Goal: Information Seeking & Learning: Learn about a topic

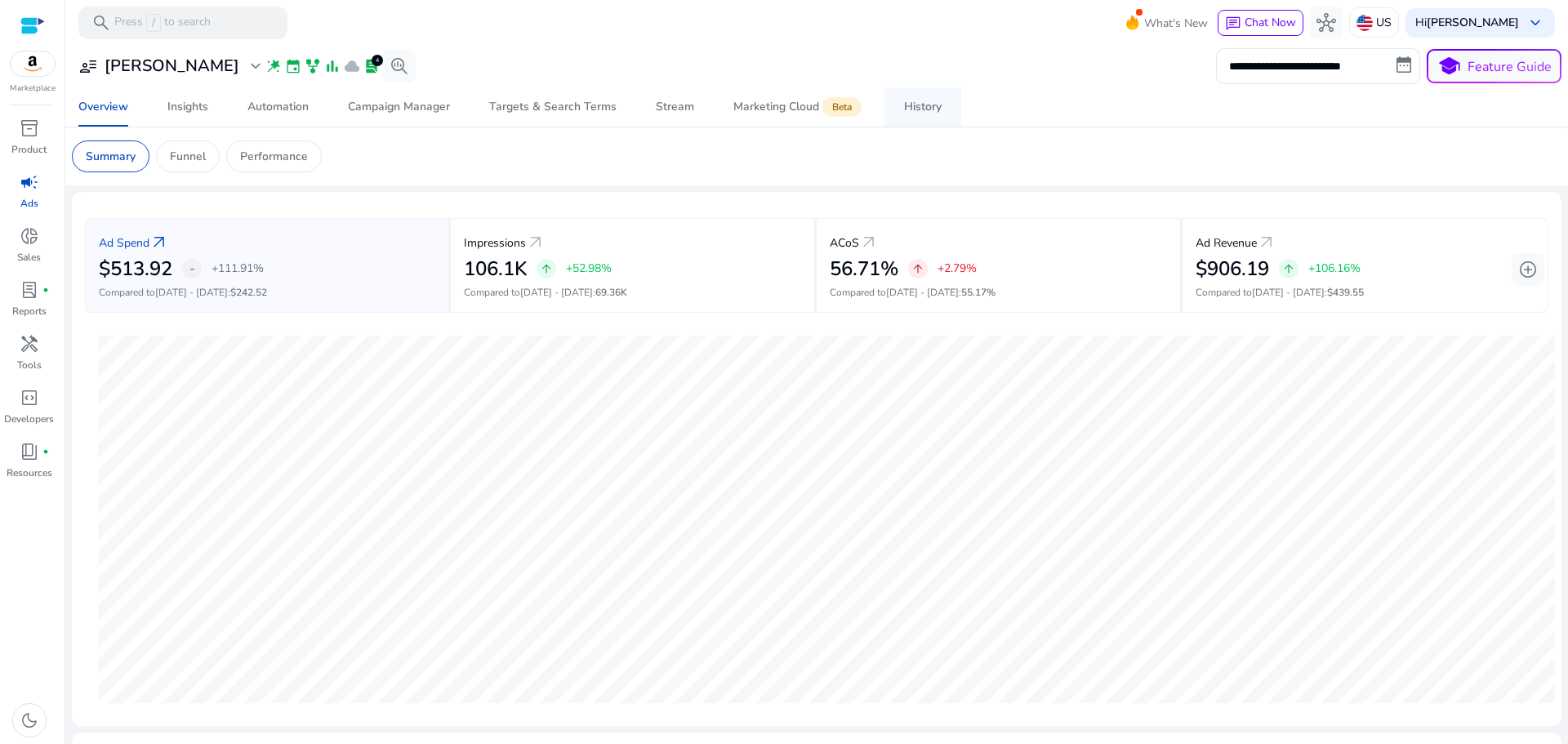
click at [921, 102] on div "History" at bounding box center [923, 106] width 37 height 12
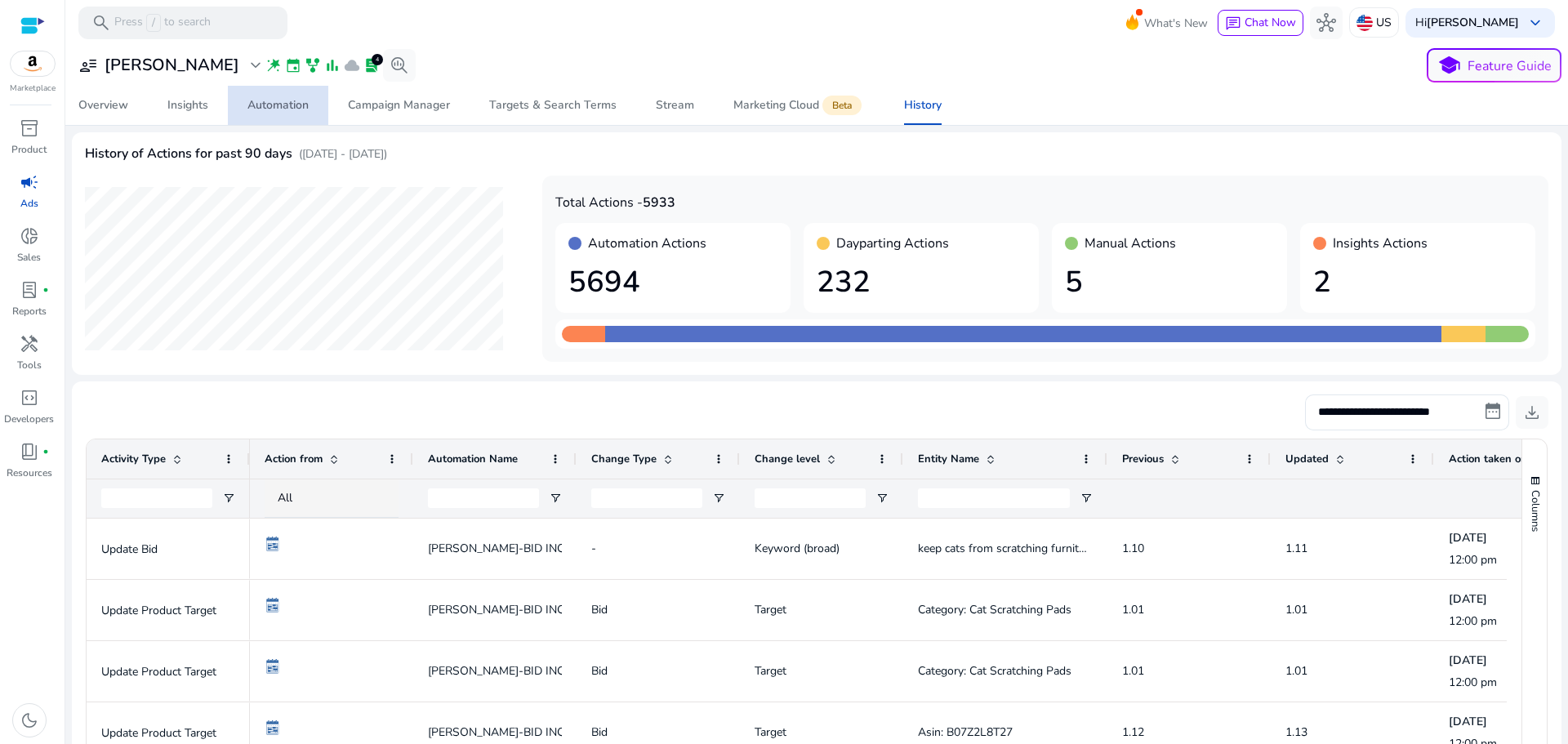
click at [294, 116] on span "Automation" at bounding box center [278, 105] width 61 height 39
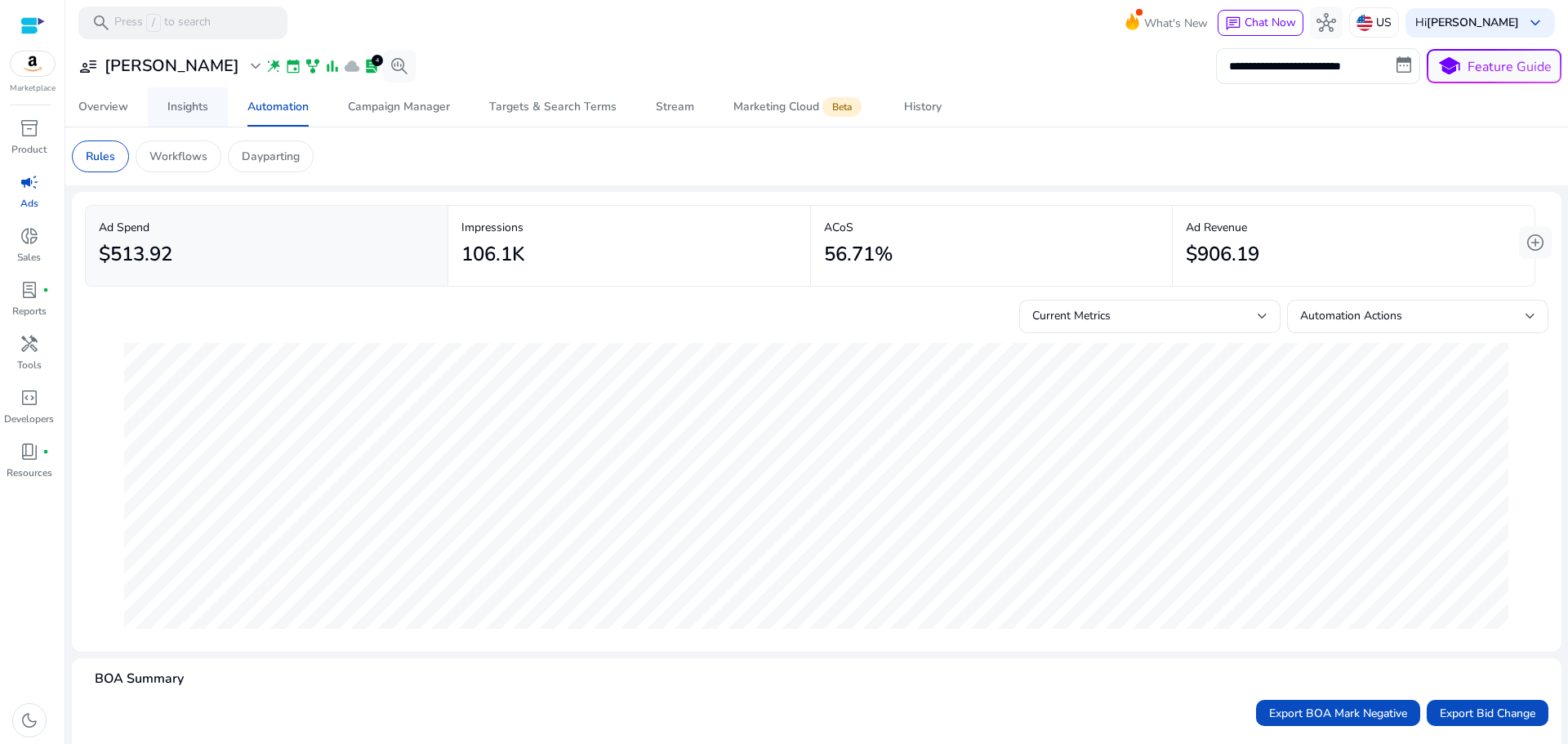
click at [205, 107] on div "Insights" at bounding box center [188, 106] width 41 height 12
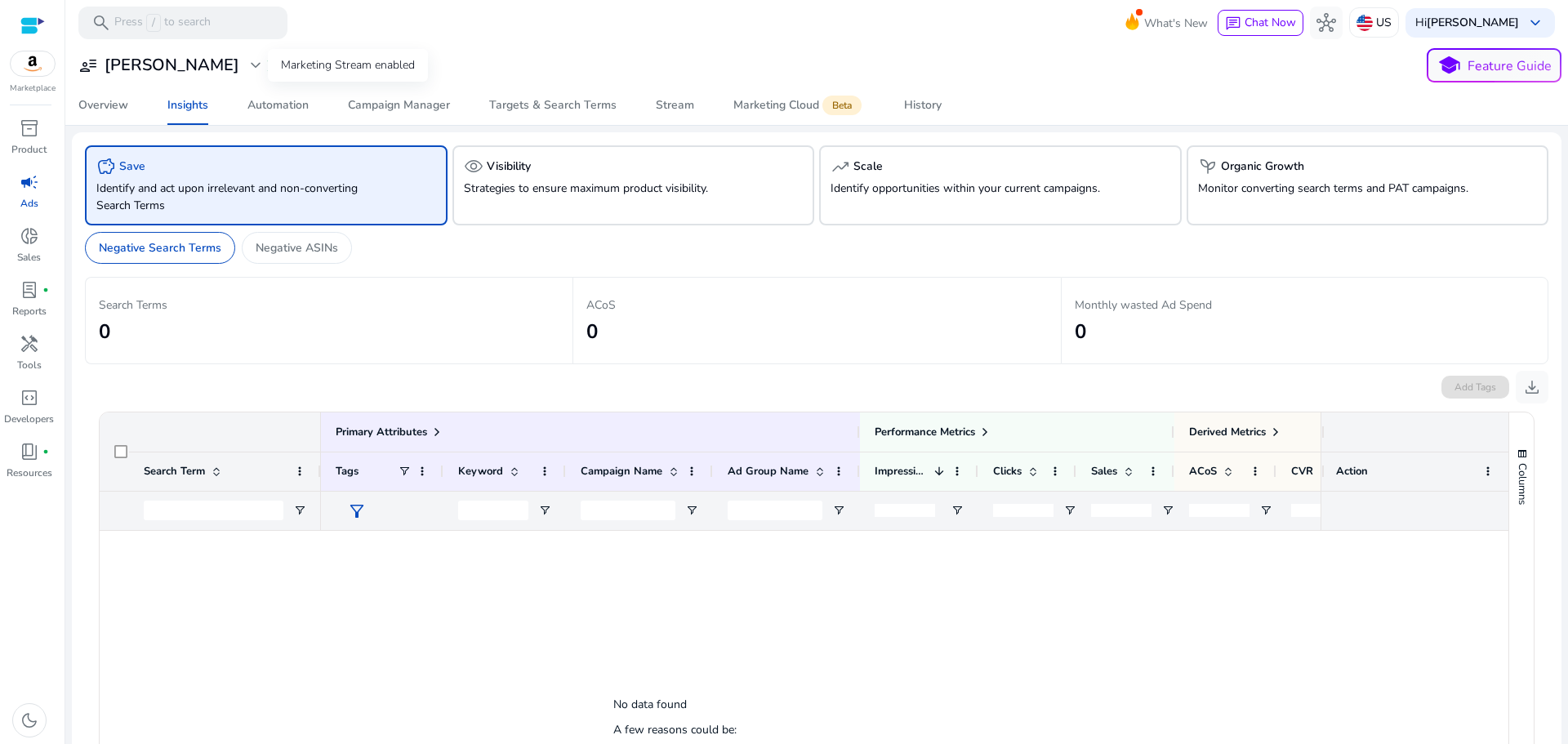
click at [324, 68] on span "bar_chart" at bounding box center [332, 66] width 16 height 16
click at [390, 65] on span "search_insights" at bounding box center [399, 66] width 19 height 19
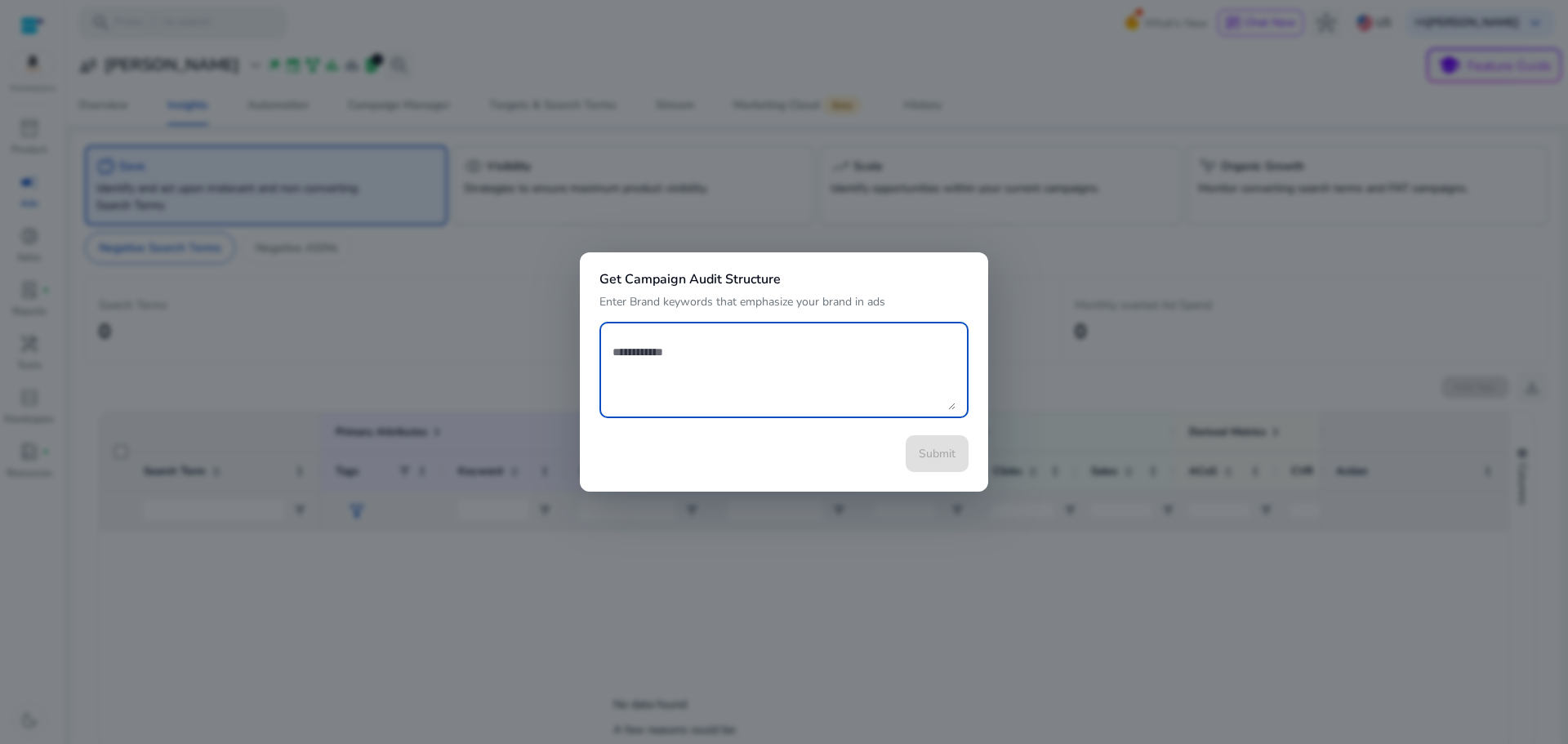
click at [692, 364] on textarea at bounding box center [784, 370] width 343 height 80
click at [711, 363] on textarea at bounding box center [784, 370] width 343 height 80
type textarea "*****"
click at [813, 214] on div at bounding box center [784, 372] width 1568 height 744
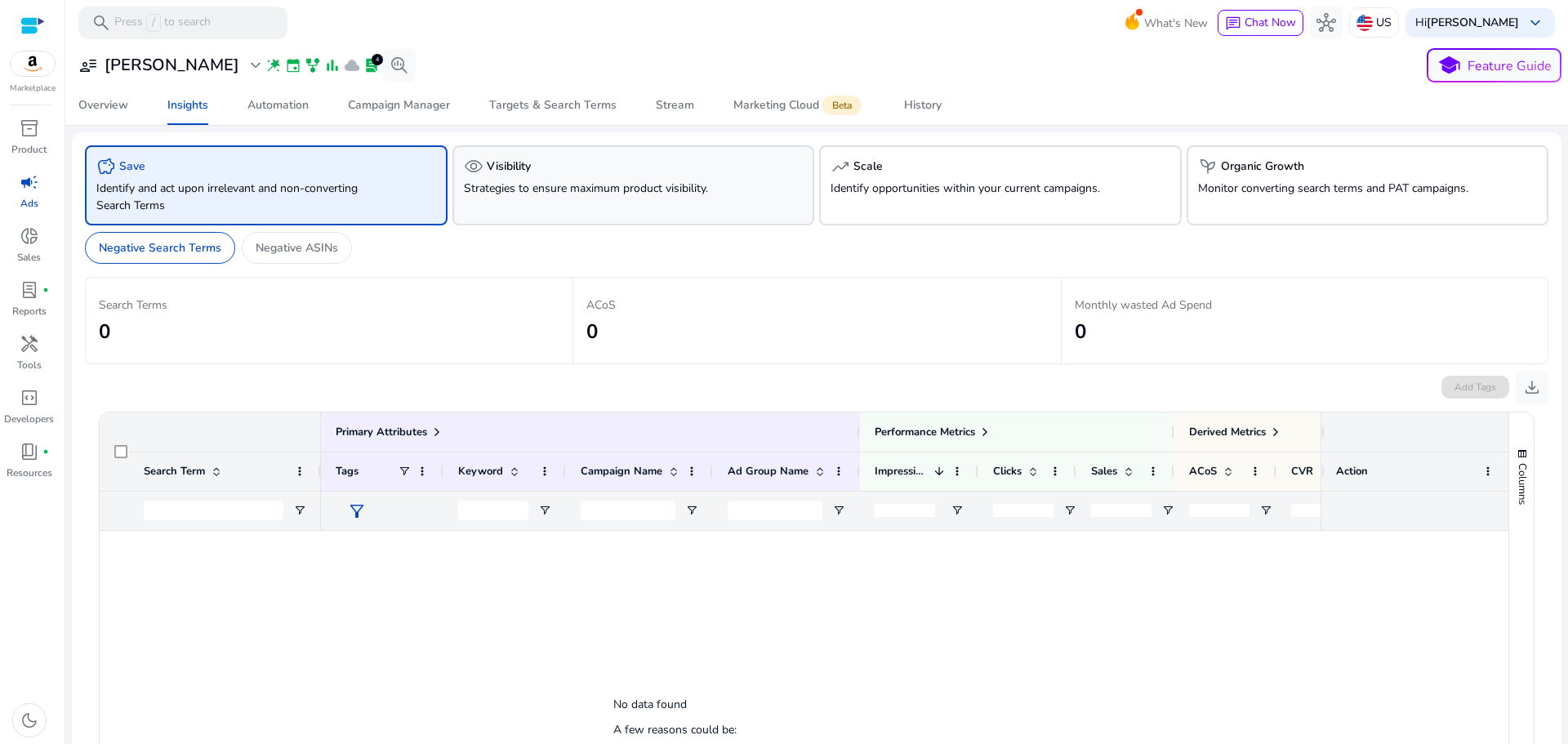
click at [568, 184] on p "Strategies to ensure maximum product visibility." at bounding box center [605, 188] width 282 height 17
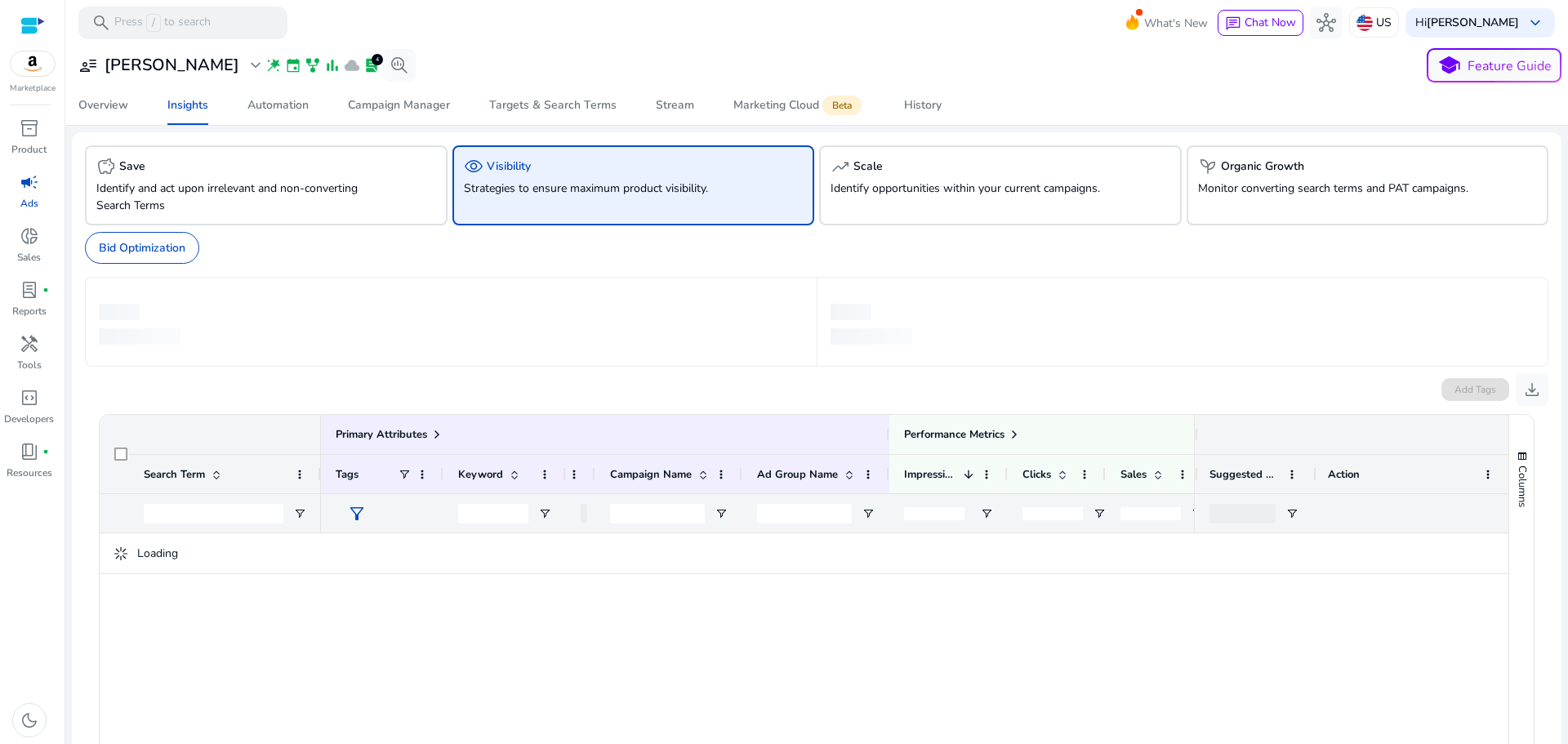
click at [568, 183] on p "Strategies to ensure maximum product visibility." at bounding box center [605, 188] width 282 height 17
click at [1033, 201] on div "trending_up Scale Identify opportunities within your current campaigns." at bounding box center [1000, 185] width 363 height 80
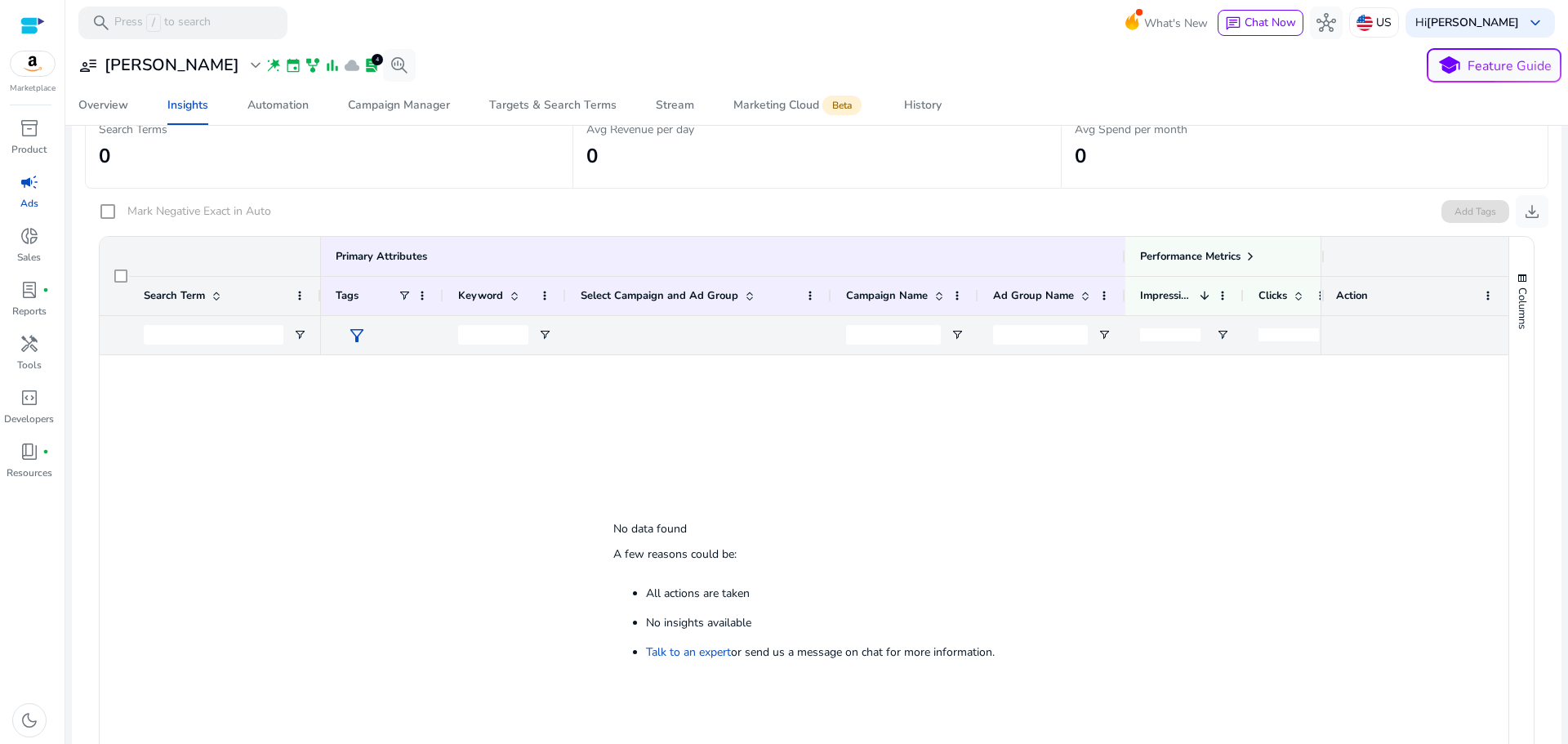
scroll to position [307, 0]
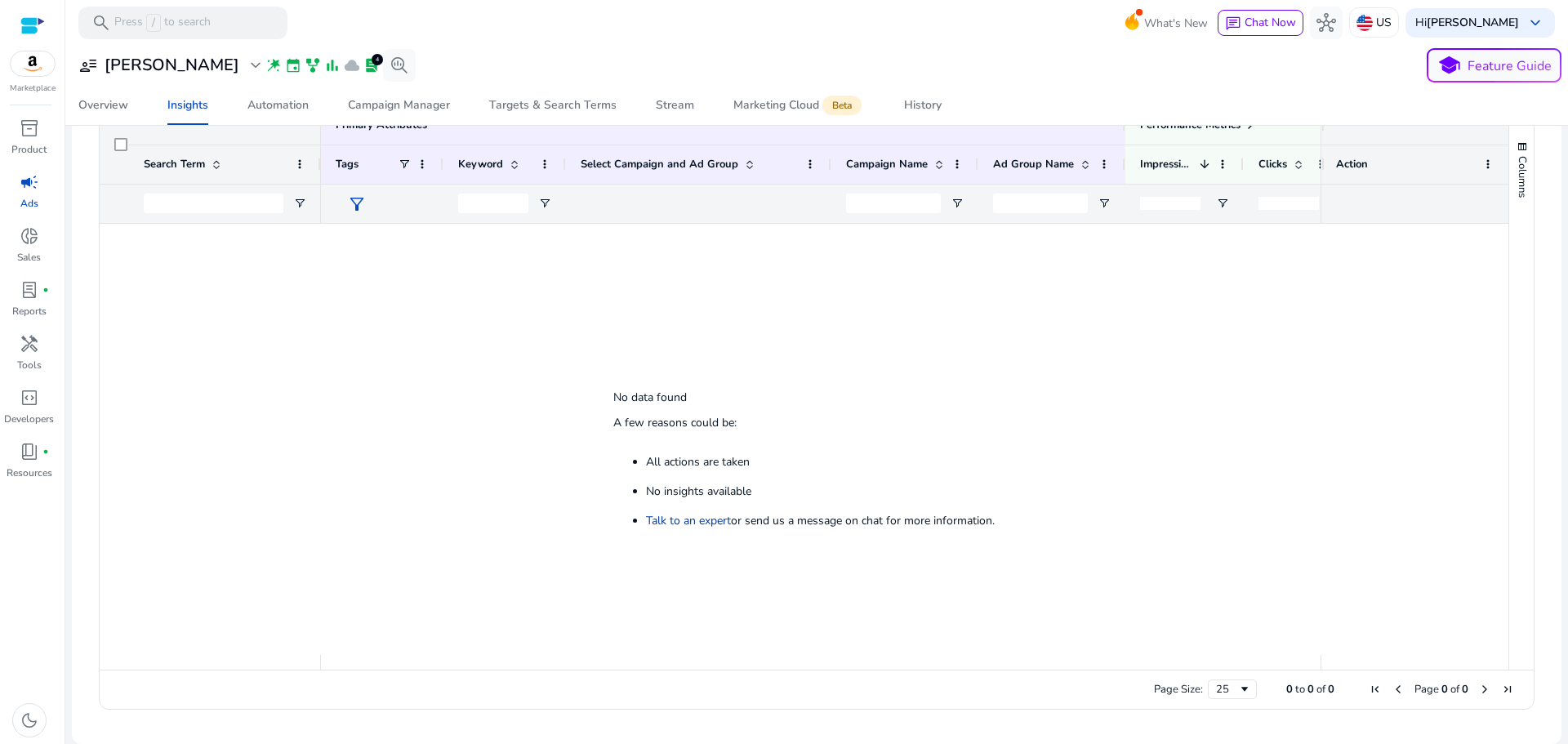
click at [693, 523] on link "Talk to an expert" at bounding box center [689, 521] width 85 height 16
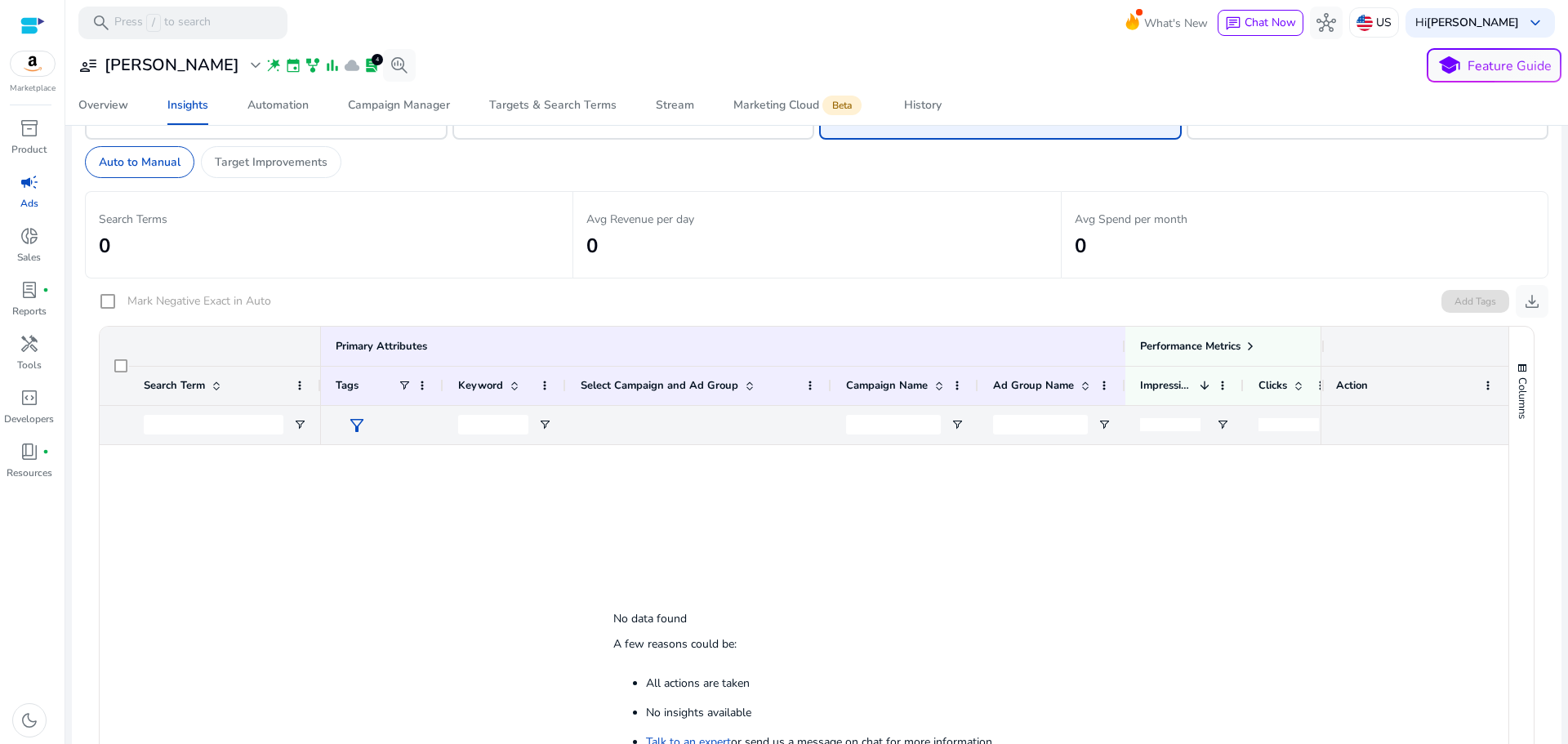
scroll to position [0, 0]
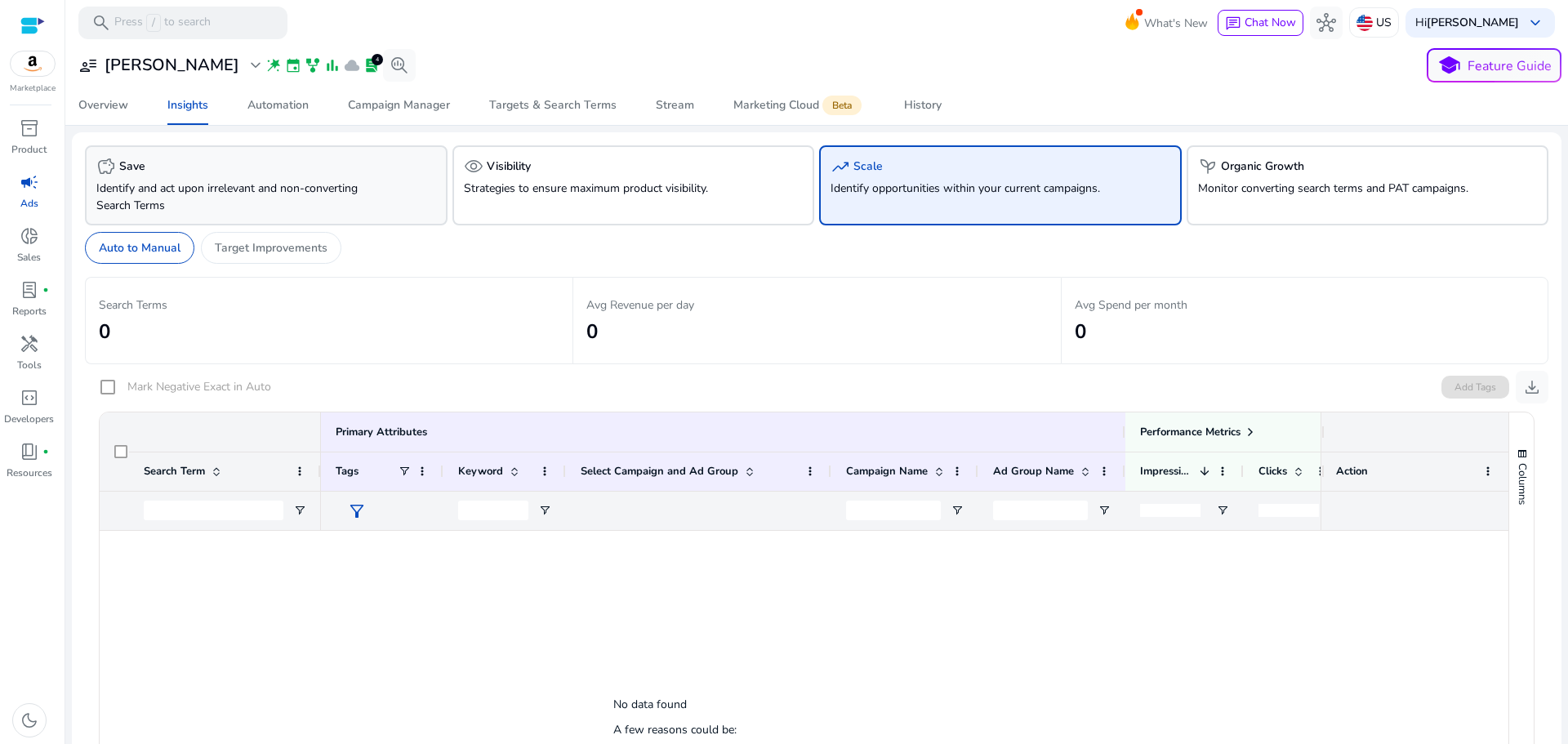
click at [302, 205] on p "Identify and act upon irrelevant and non-converting Search Terms" at bounding box center [237, 197] width 282 height 35
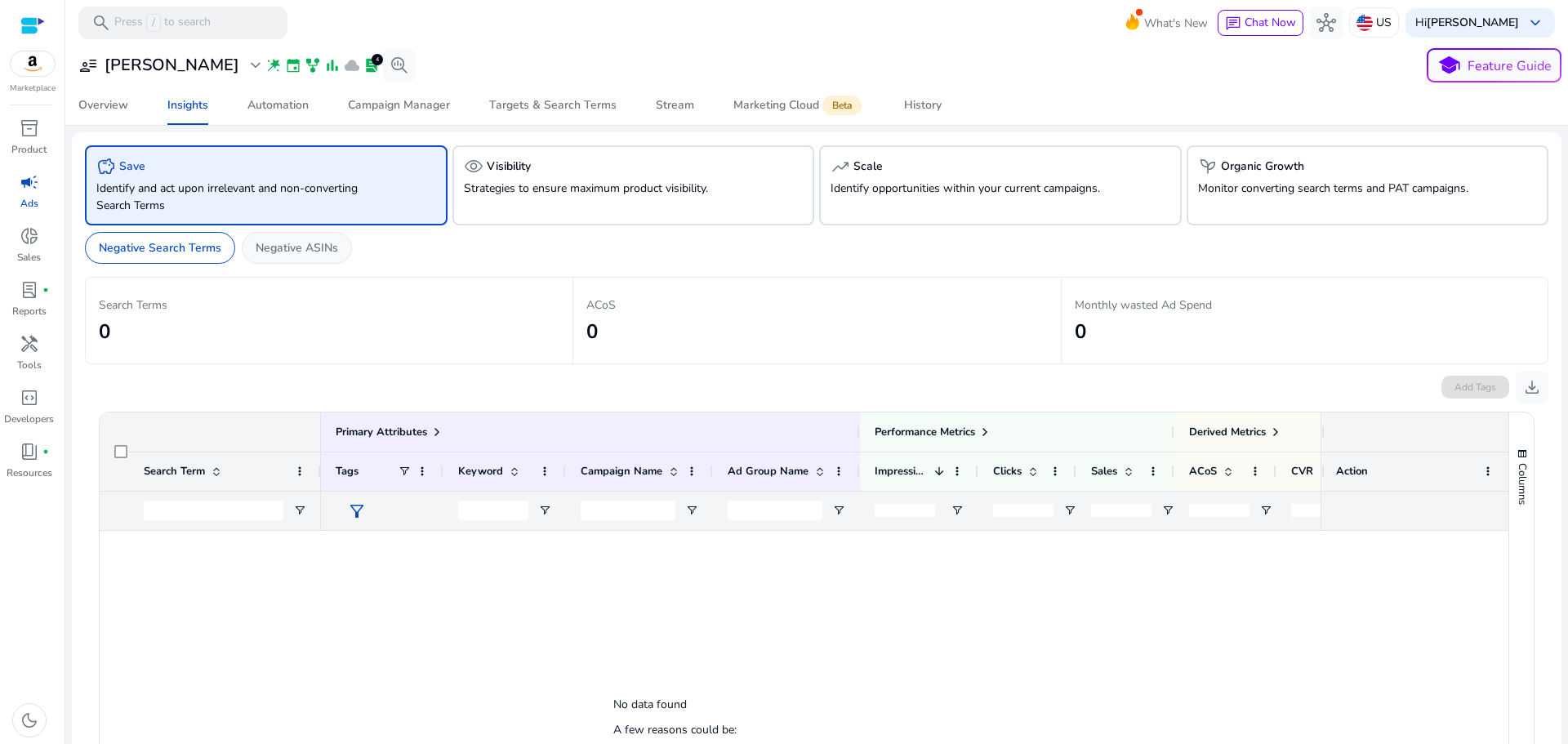
click at [306, 253] on p "Negative ASINs" at bounding box center [297, 247] width 82 height 17
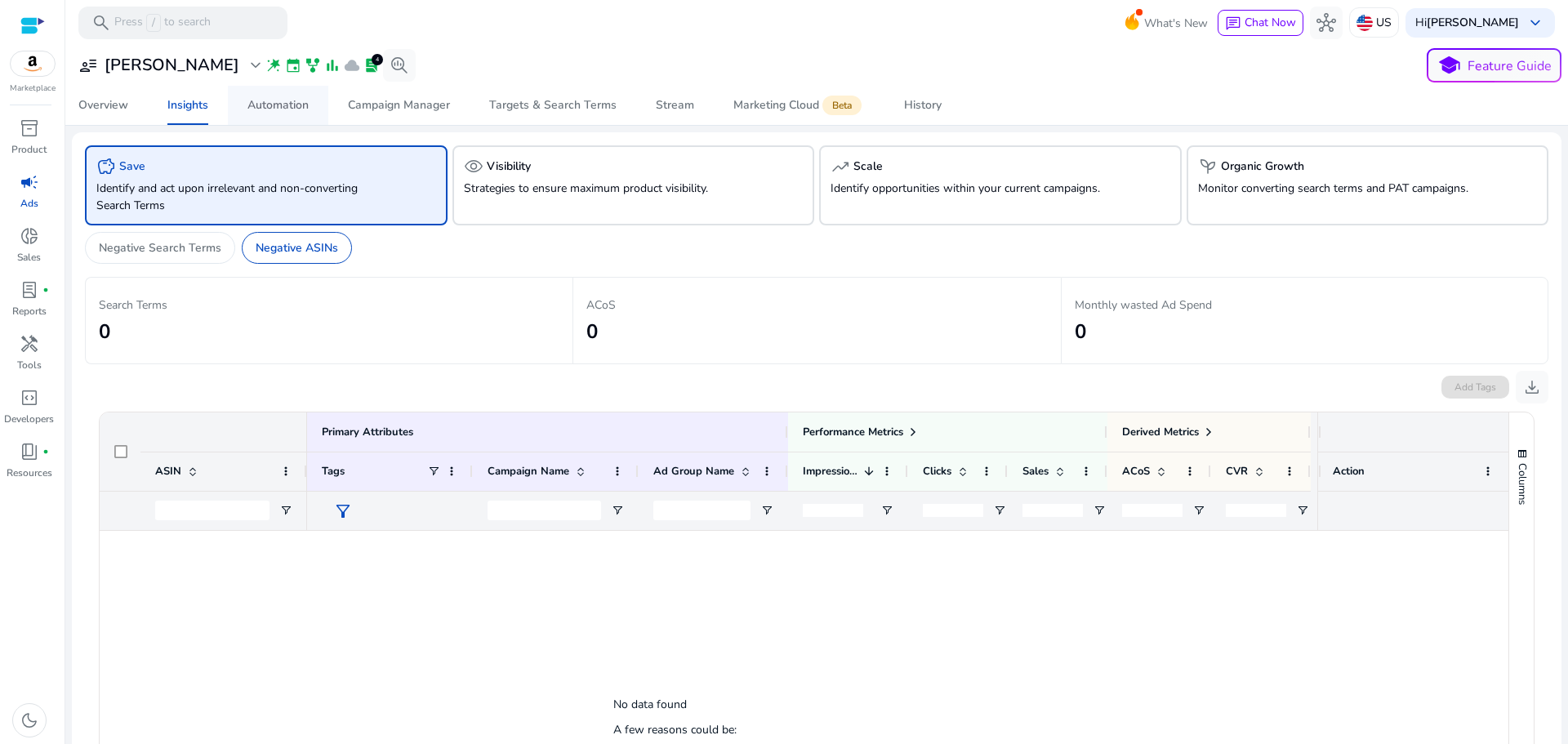
click at [291, 106] on div "Automation" at bounding box center [278, 105] width 61 height 12
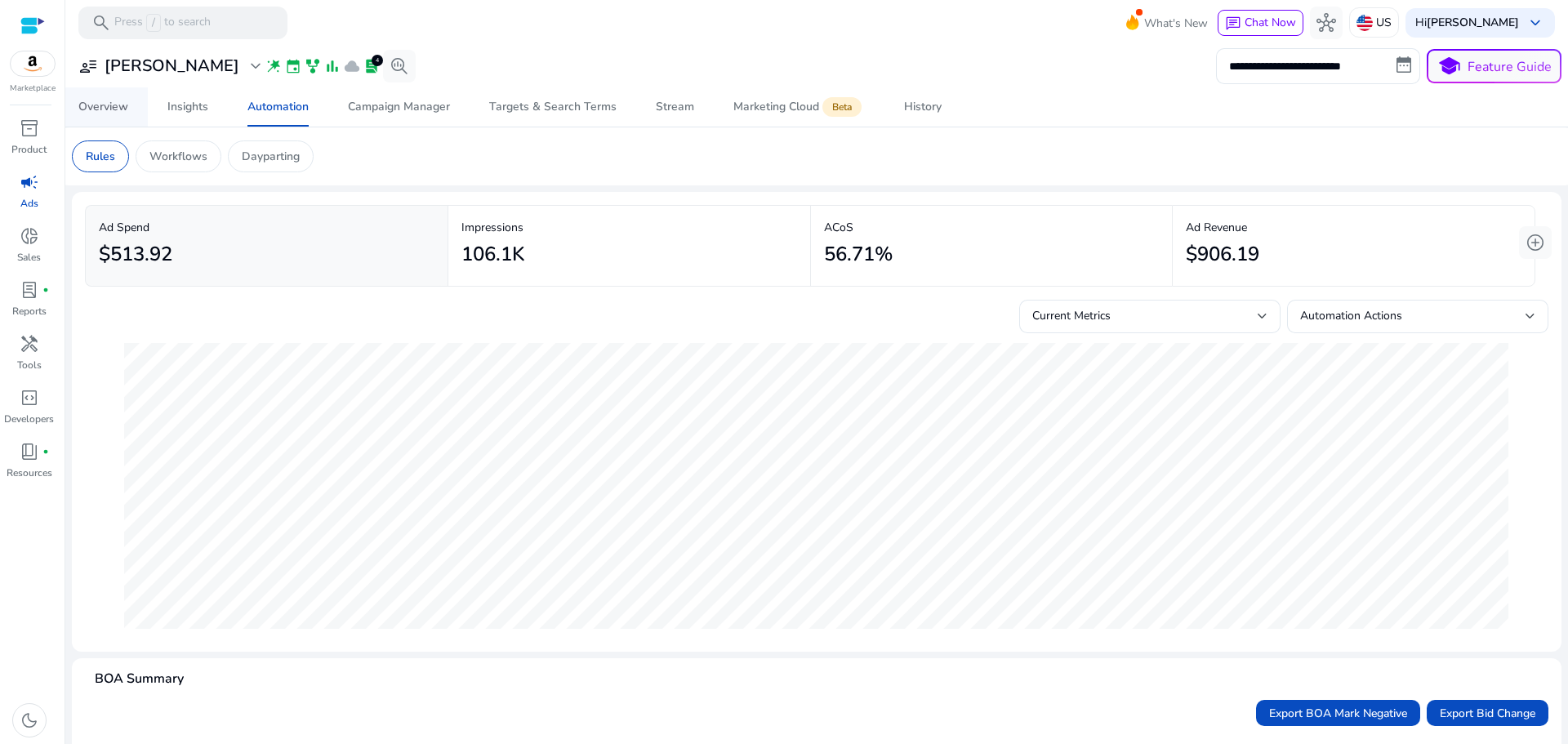
click at [89, 102] on div "Overview" at bounding box center [104, 106] width 50 height 12
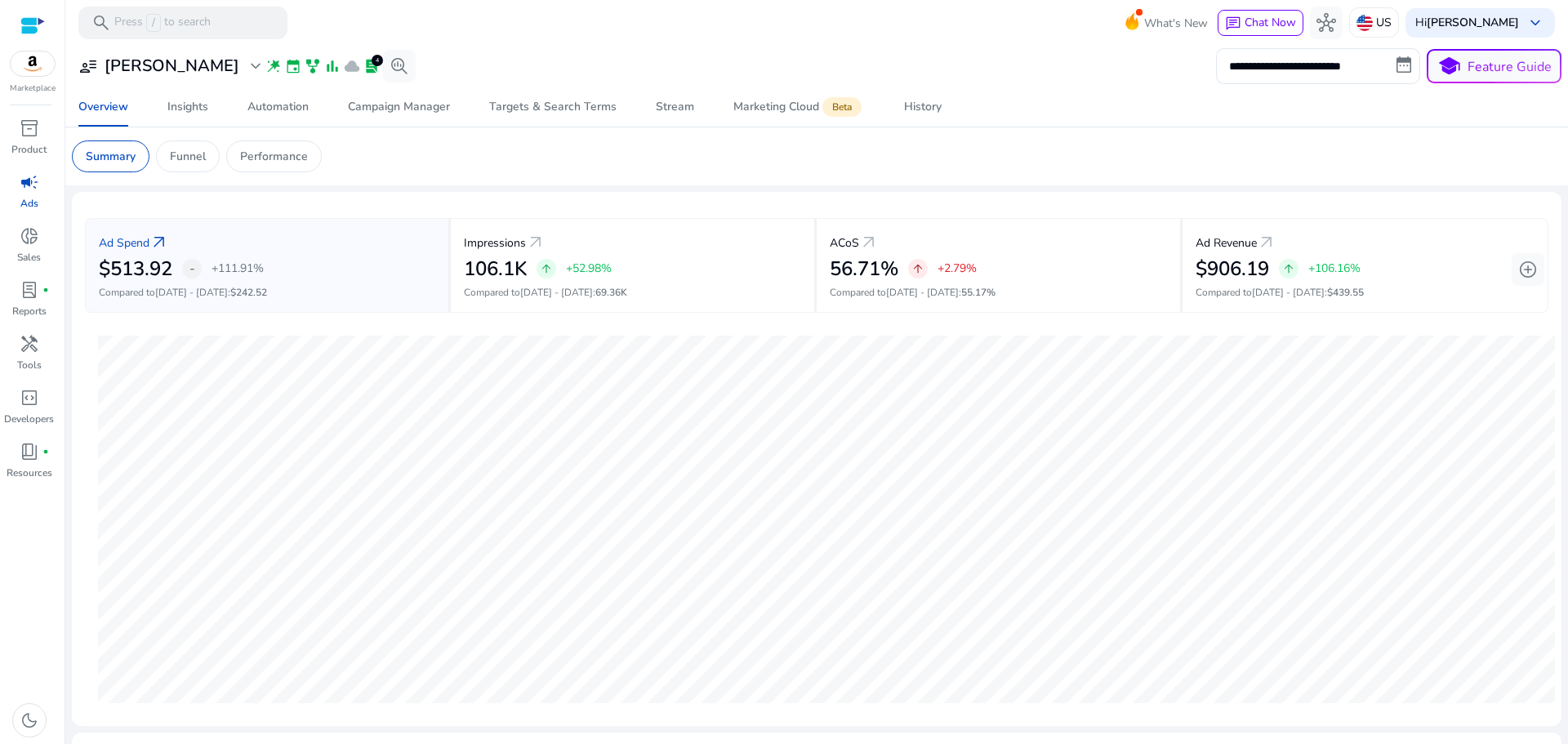
click at [231, 179] on mat-card "Summary Funnel Performance" at bounding box center [816, 157] width 1516 height 58
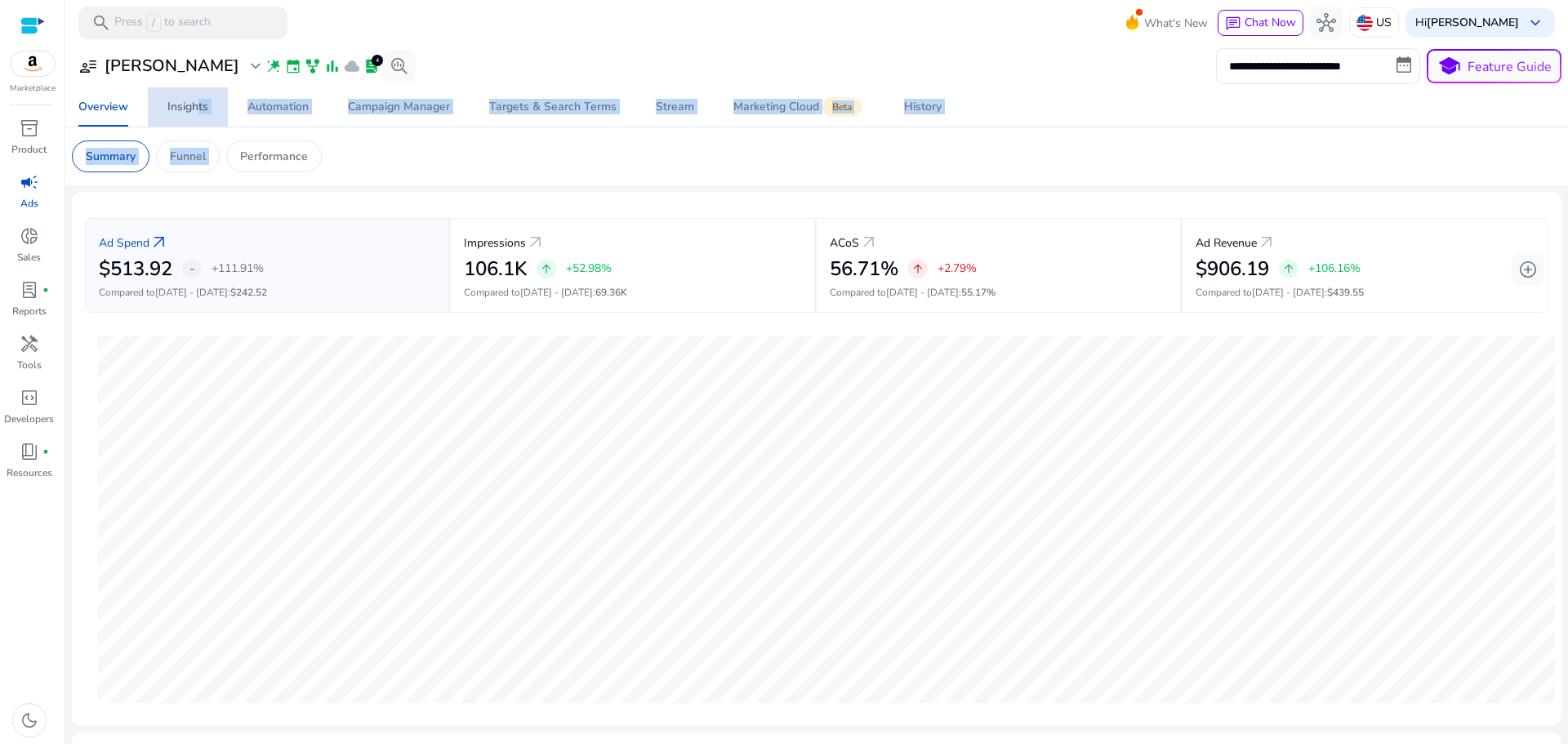
click at [193, 115] on span "Insights" at bounding box center [188, 107] width 41 height 39
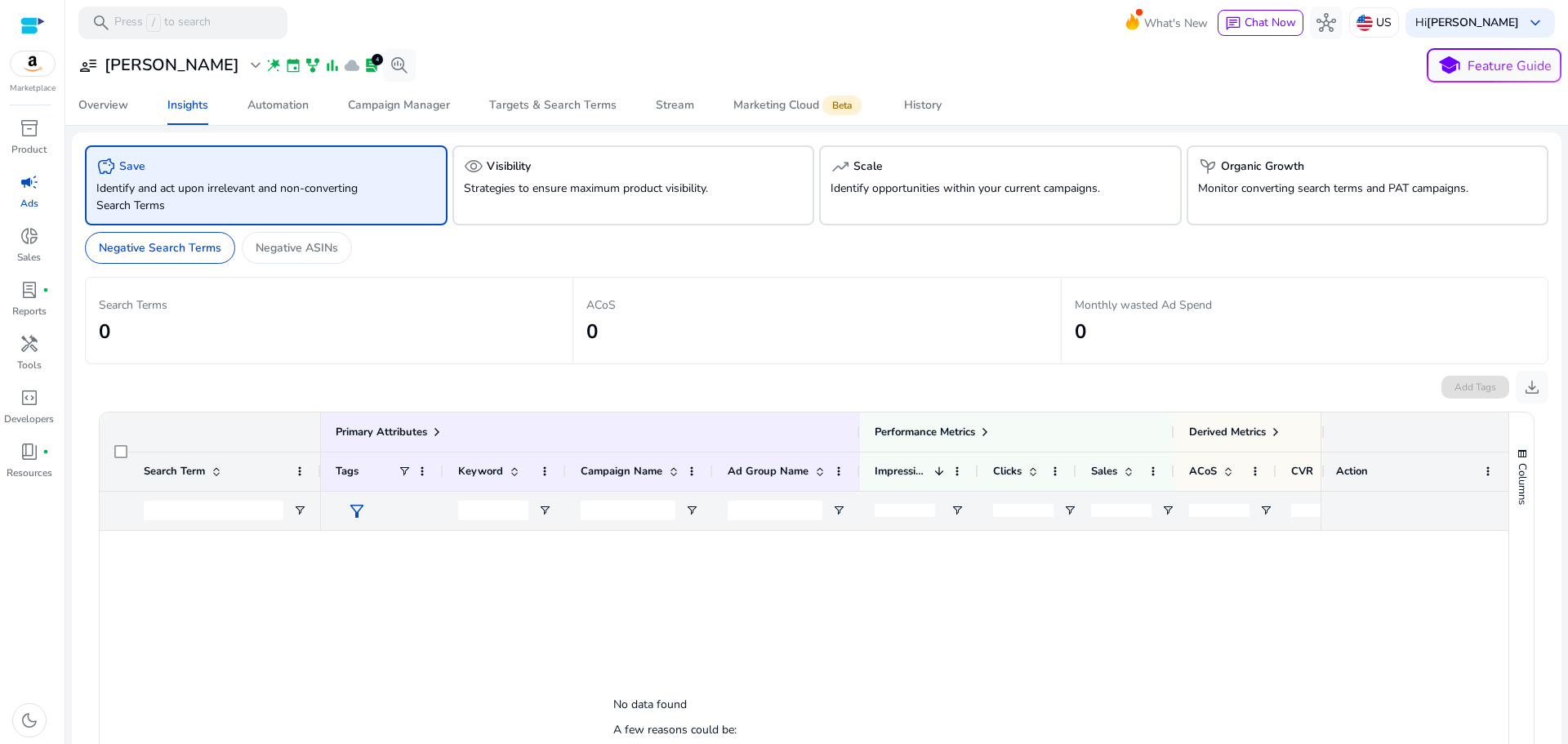
click at [366, 353] on div "Search Terms 0" at bounding box center [328, 321] width 488 height 88
click at [26, 140] on div "inventory_2" at bounding box center [29, 128] width 46 height 27
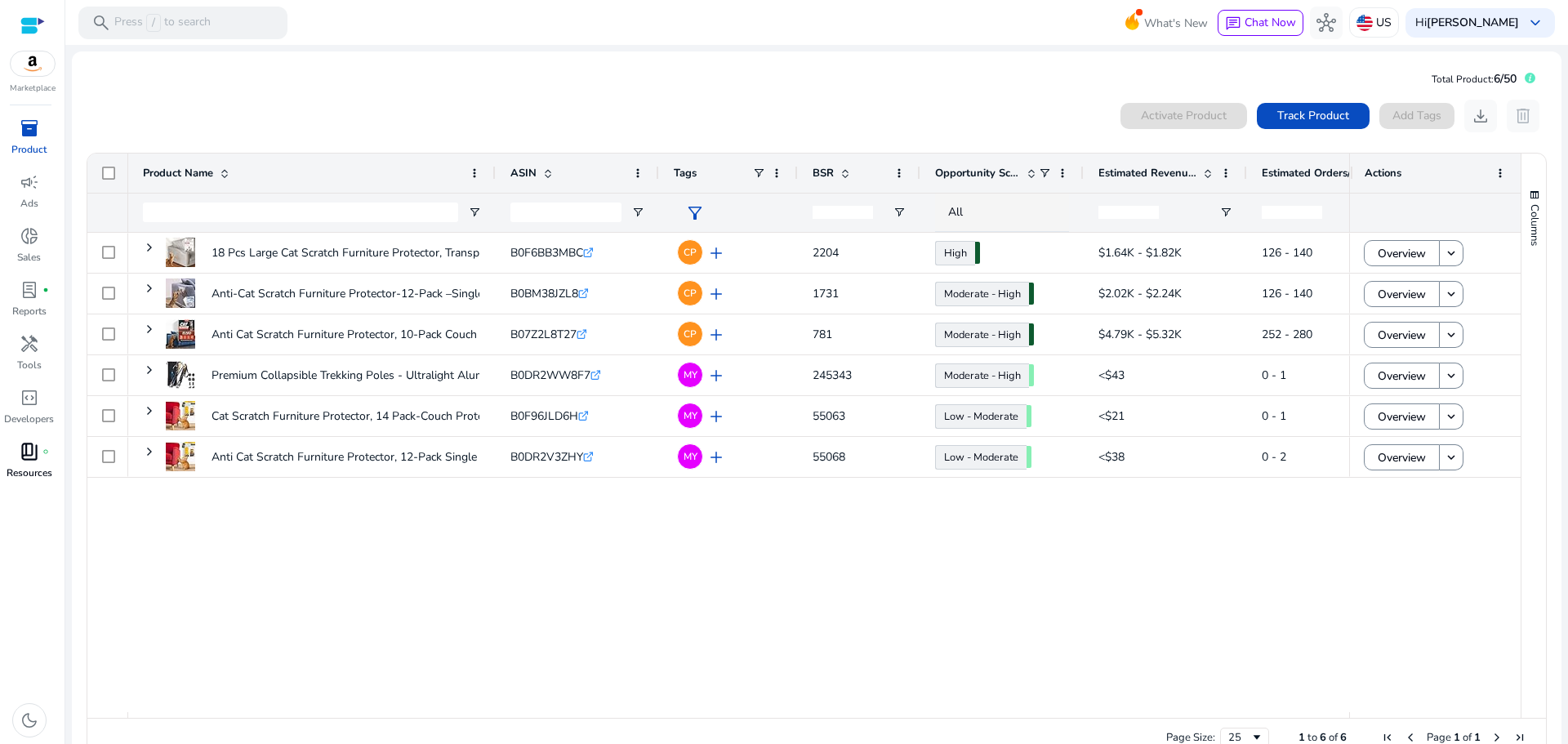
click at [30, 453] on span "book_4" at bounding box center [29, 452] width 19 height 19
